Goal: Find specific page/section: Find specific page/section

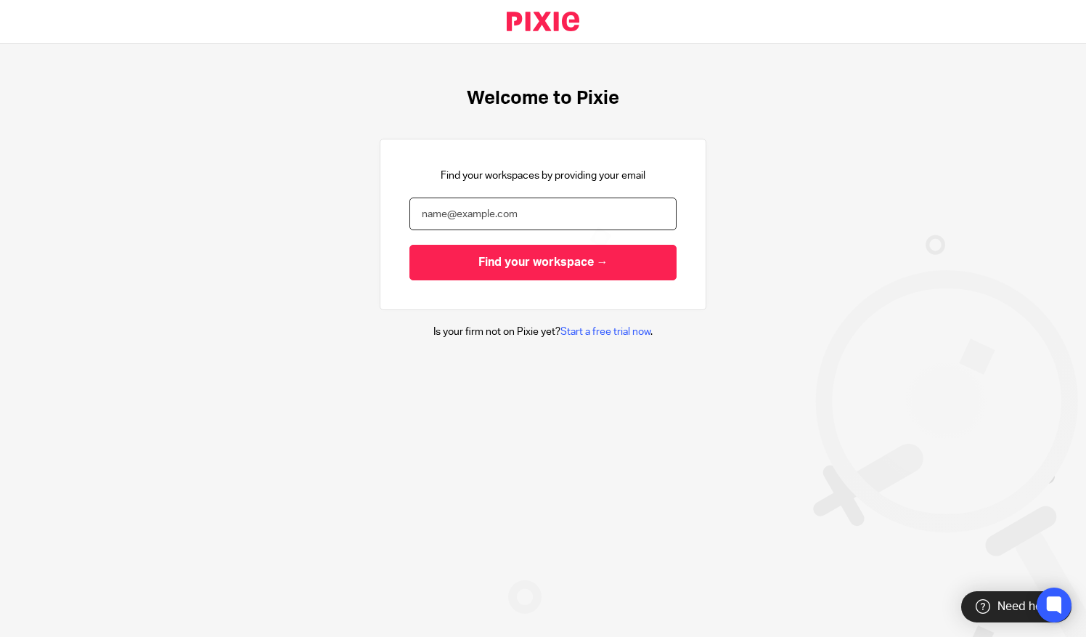
click at [437, 214] on input "email" at bounding box center [542, 213] width 267 height 33
type input "[PERSON_NAME][EMAIL_ADDRESS][DOMAIN_NAME]"
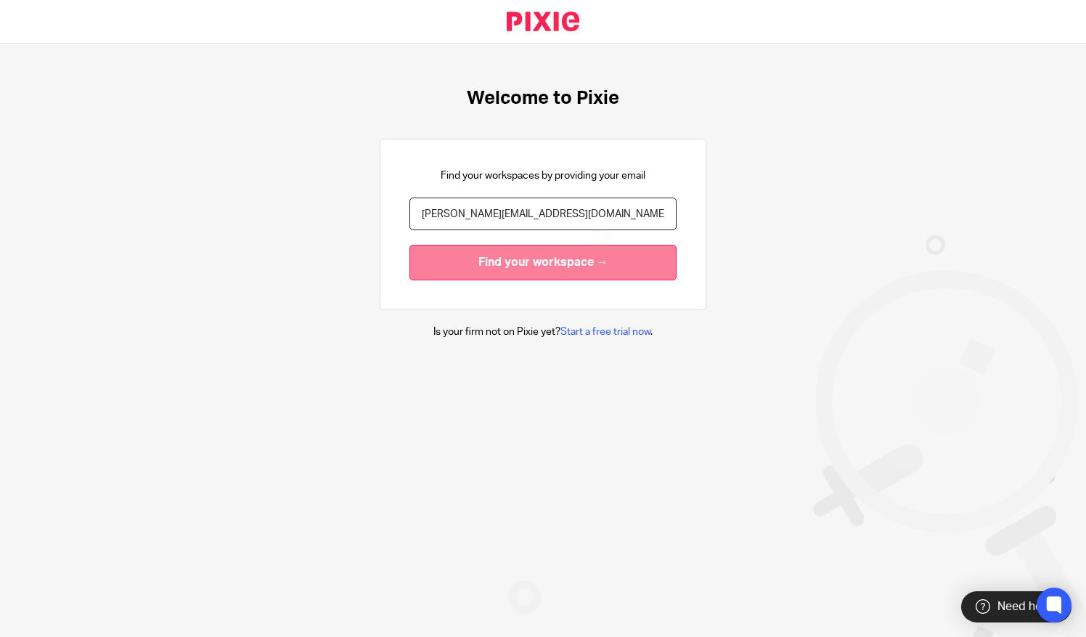
click at [463, 267] on input "Find your workspace →" at bounding box center [542, 263] width 267 height 36
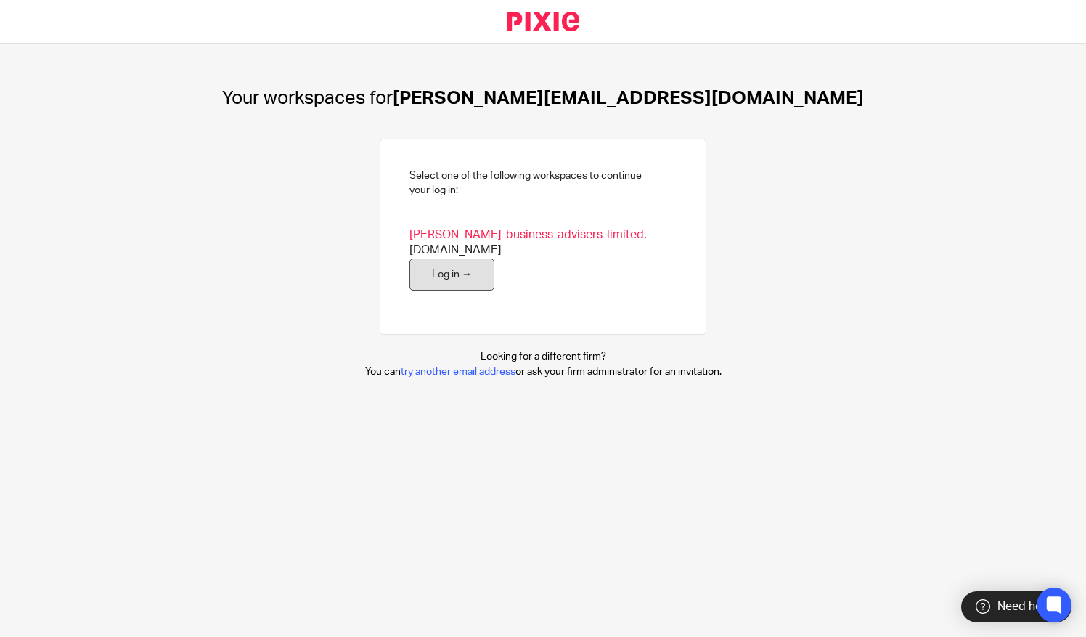
click at [442, 258] on link "Log in →" at bounding box center [451, 274] width 85 height 33
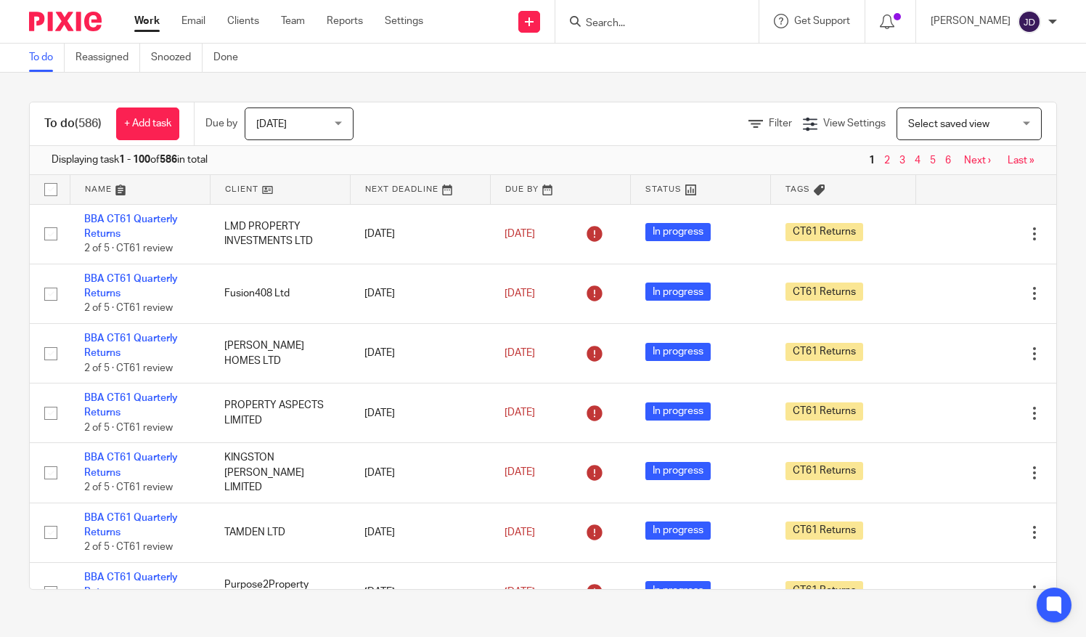
click at [634, 22] on input "Search" at bounding box center [649, 23] width 131 height 13
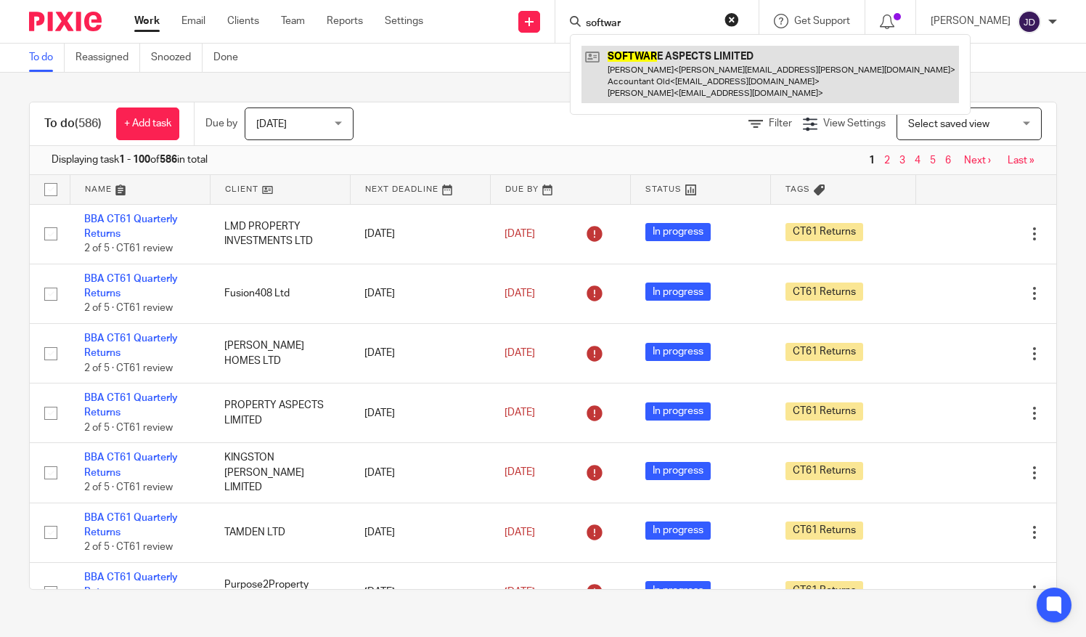
type input "softwar"
click at [677, 78] on link at bounding box center [769, 74] width 377 height 57
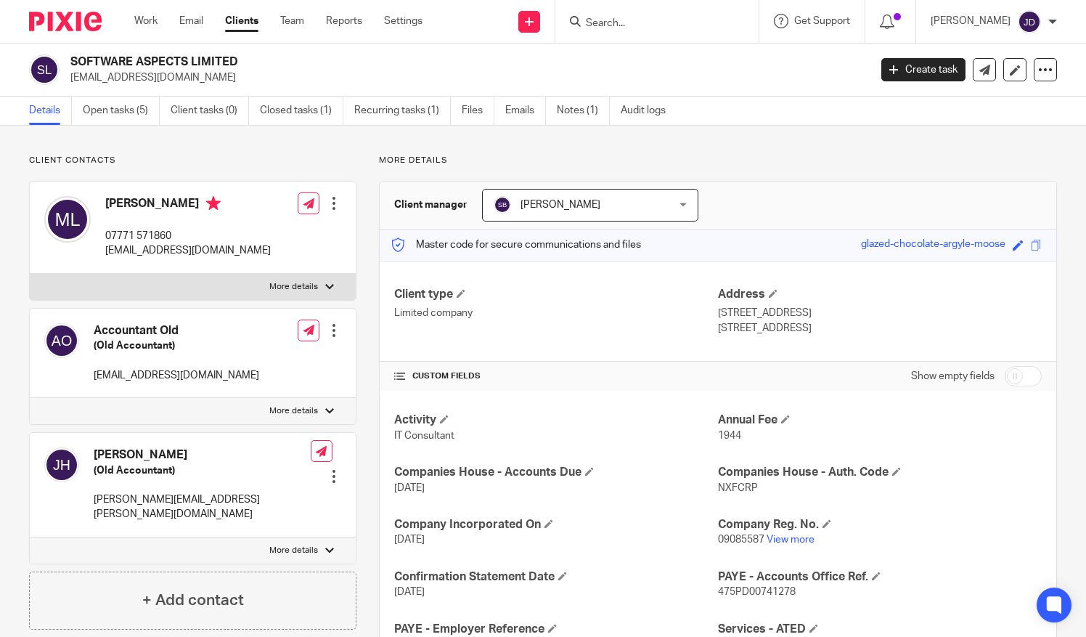
click at [617, 17] on input "Search" at bounding box center [649, 23] width 131 height 13
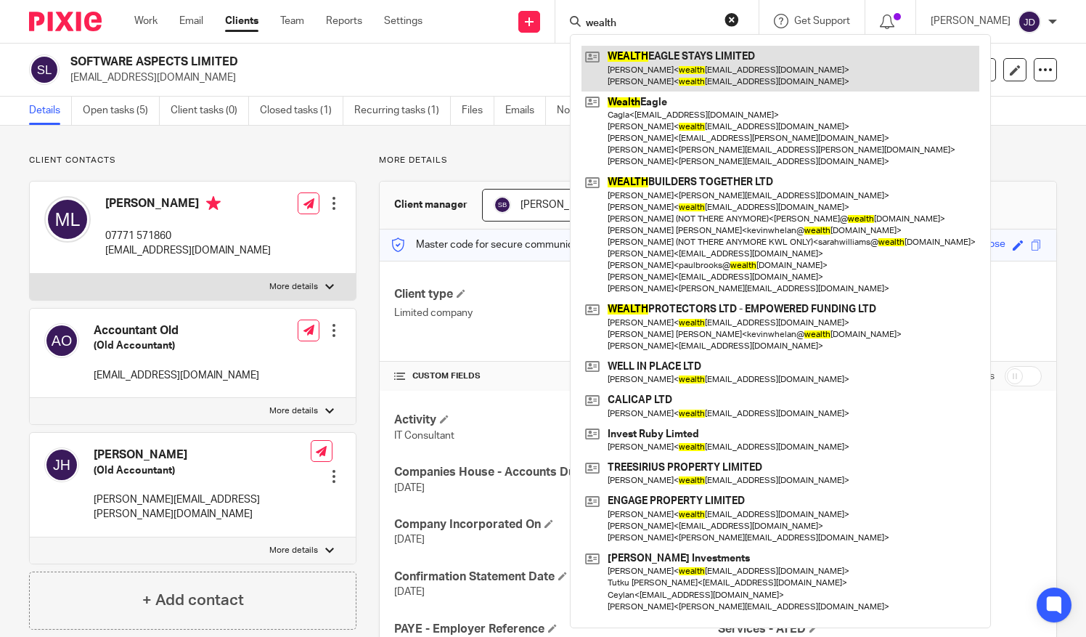
type input "wealth"
click at [669, 55] on link at bounding box center [780, 68] width 398 height 45
